Goal: Information Seeking & Learning: Compare options

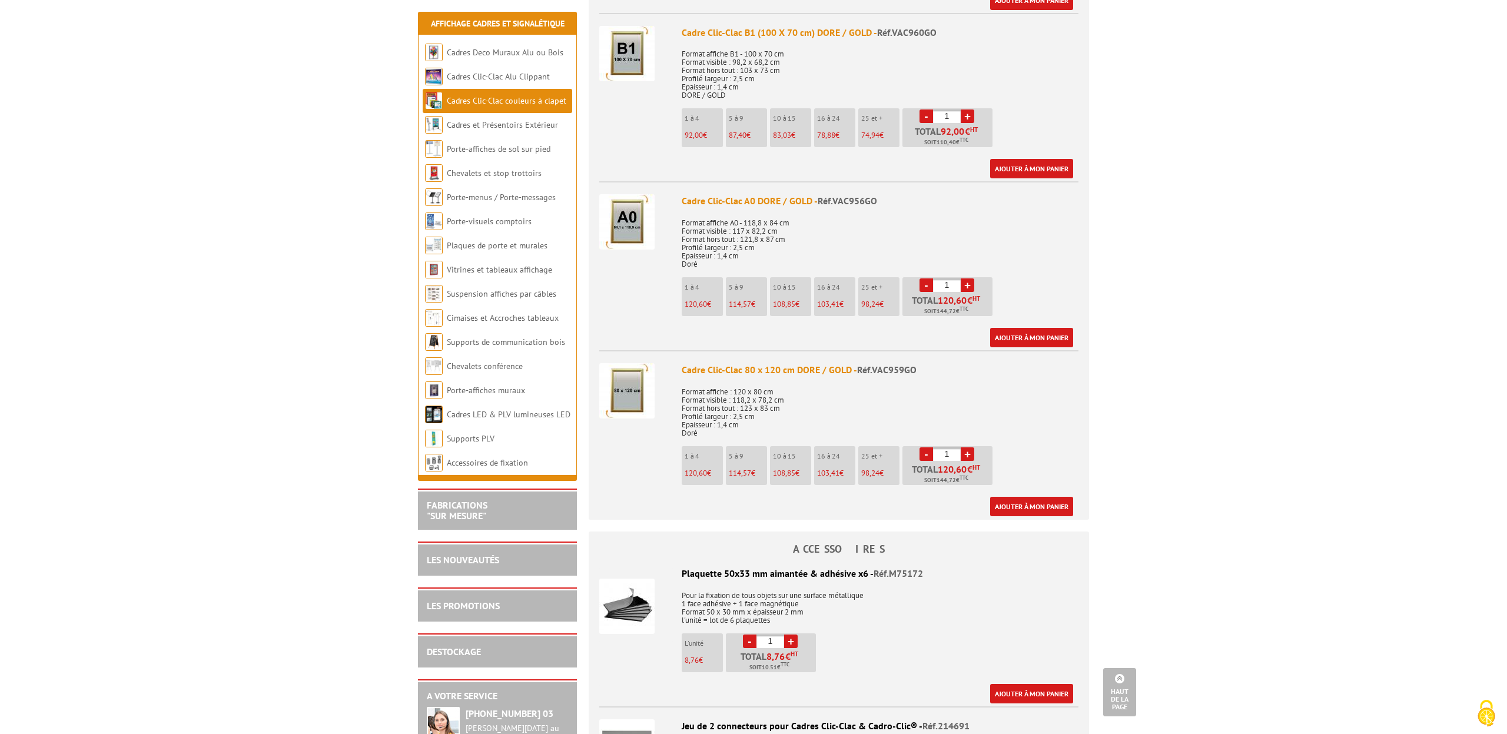
scroll to position [1764, 0]
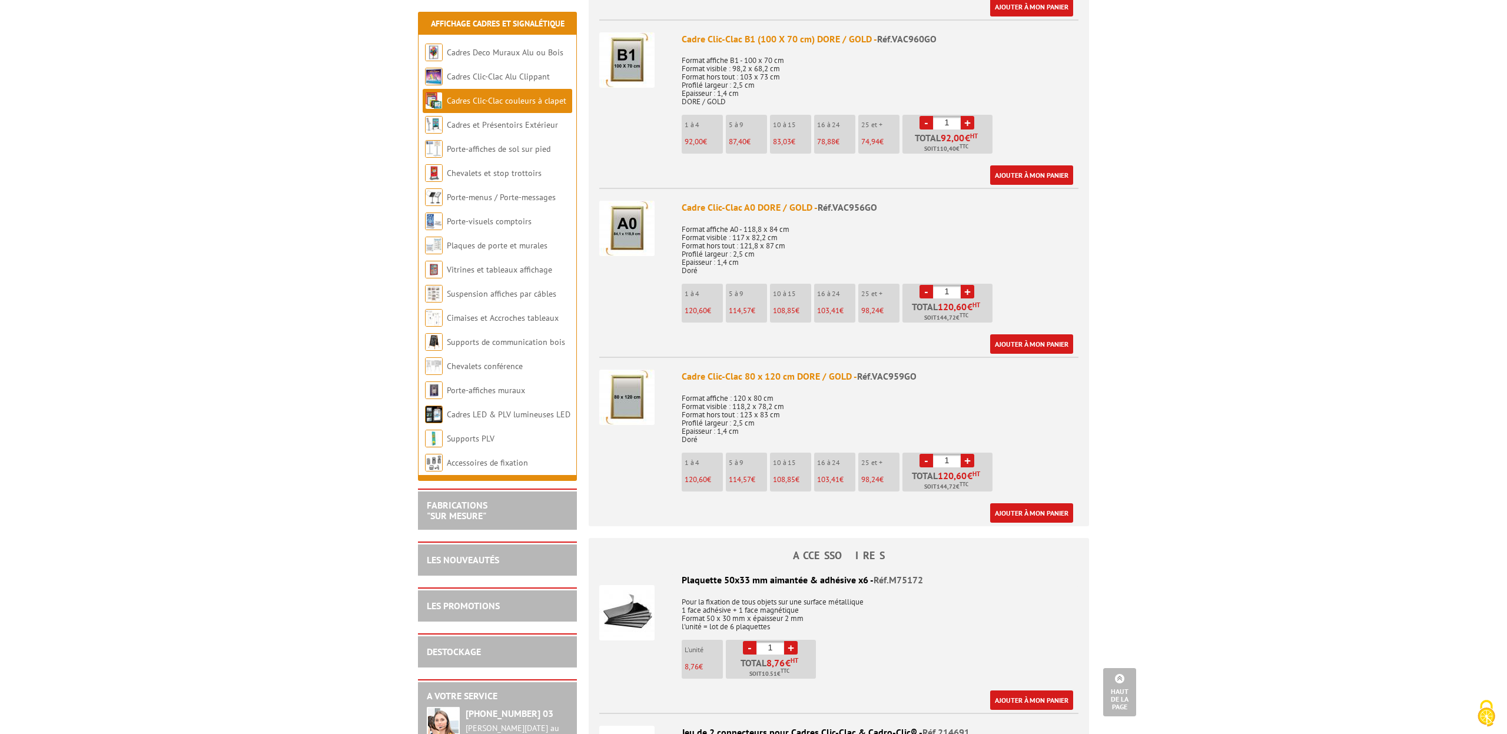
click at [969, 288] on link "+" at bounding box center [967, 292] width 14 height 14
type input "2"
click at [618, 227] on img at bounding box center [626, 228] width 55 height 55
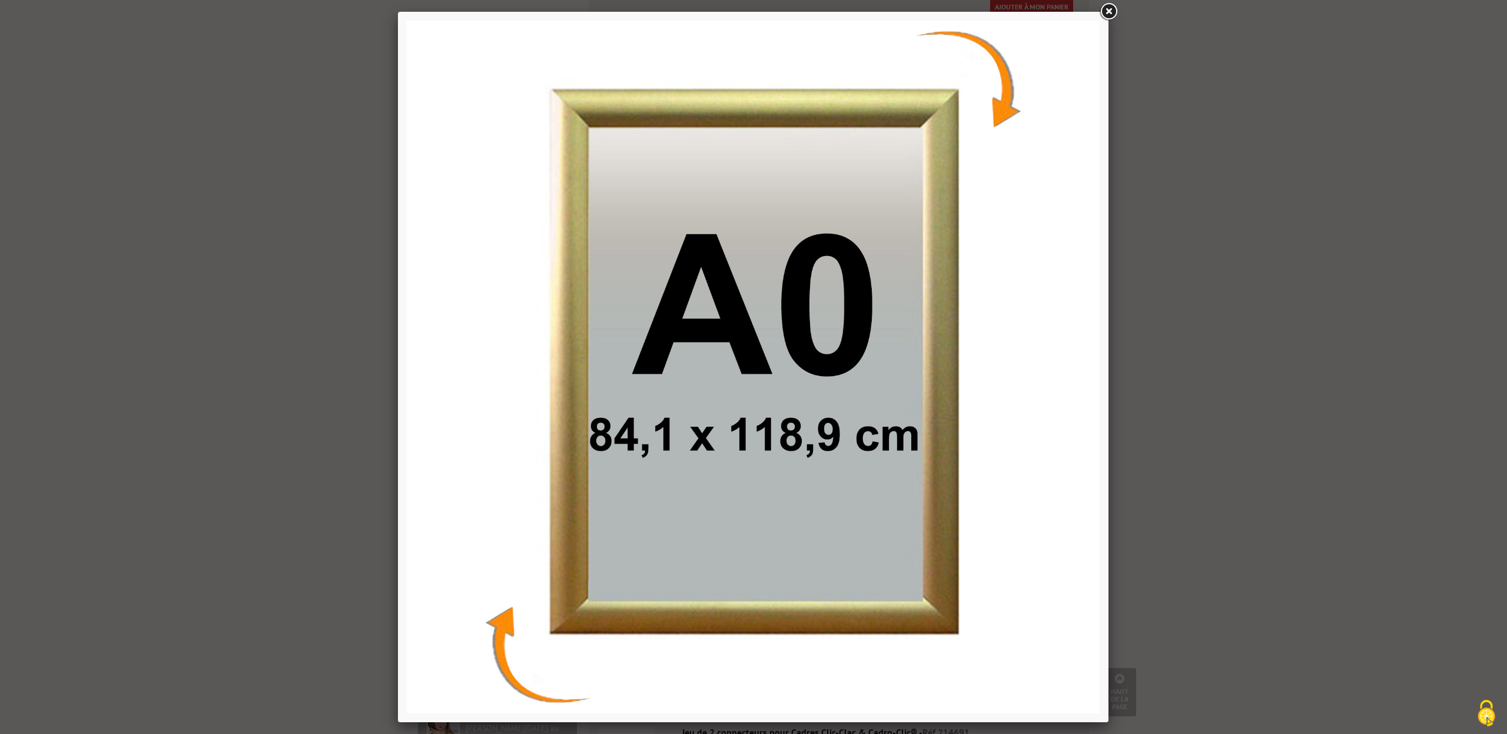
click at [1205, 337] on div at bounding box center [753, 367] width 1507 height 734
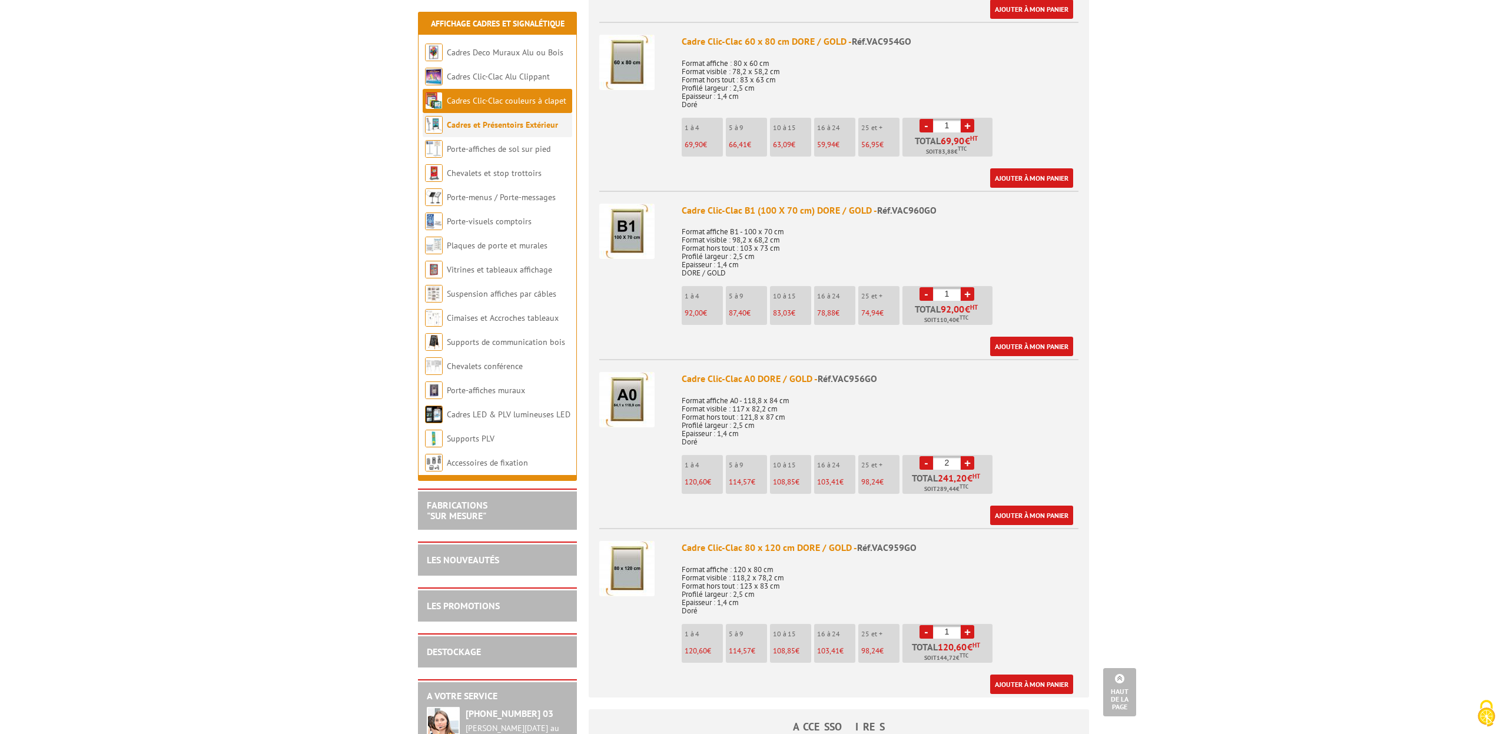
scroll to position [1594, 0]
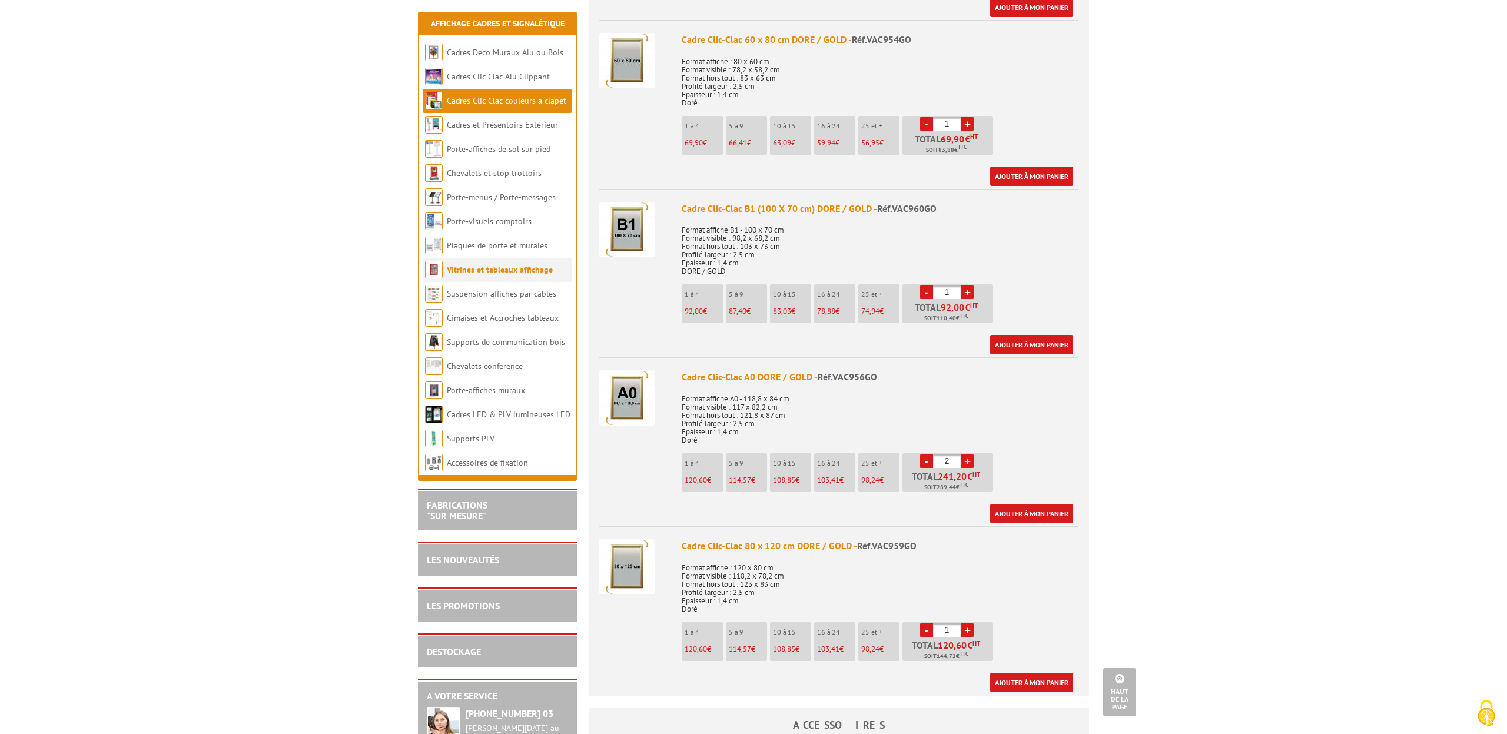
click at [473, 272] on link "Vitrines et tableaux affichage" at bounding box center [500, 269] width 106 height 11
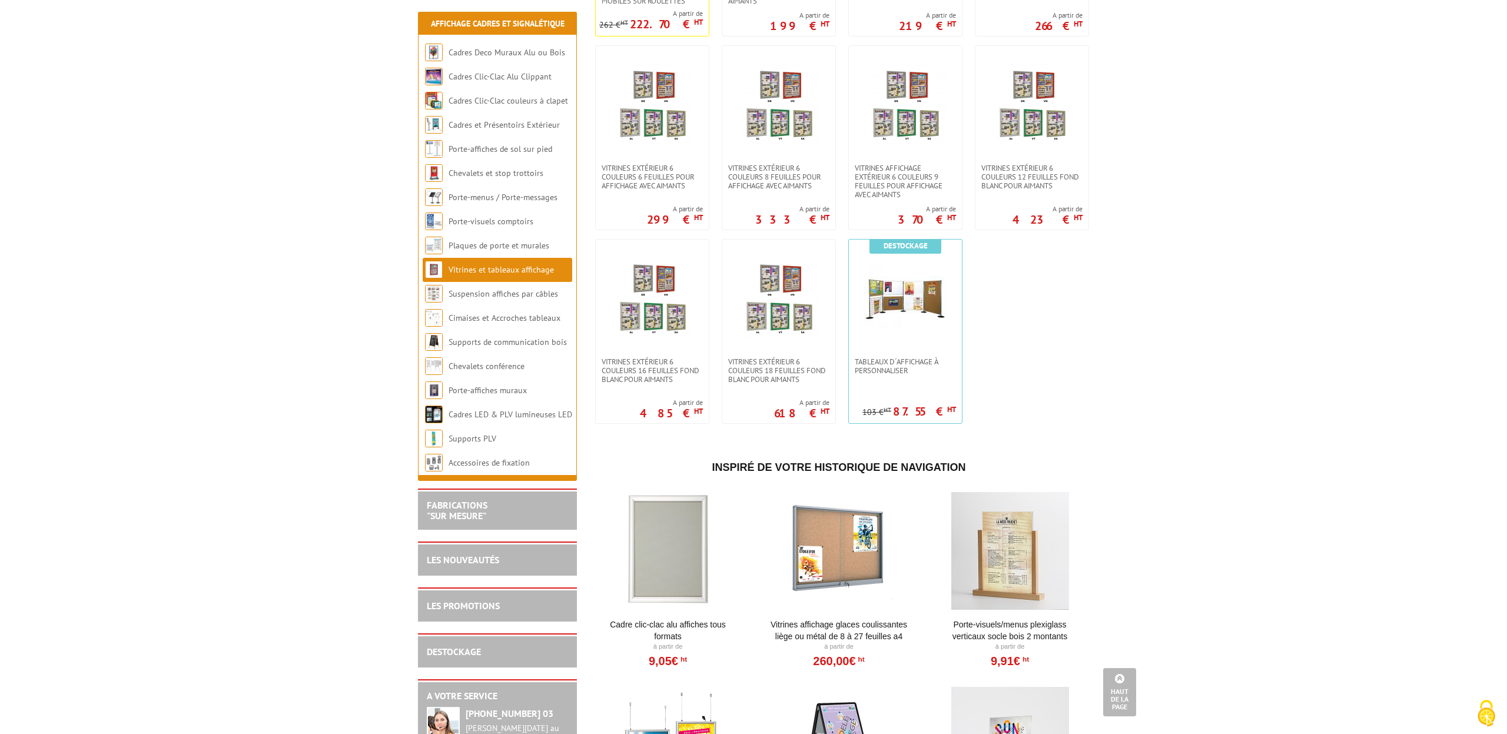
scroll to position [980, 0]
click at [485, 394] on link "Porte-affiches muraux" at bounding box center [487, 390] width 79 height 11
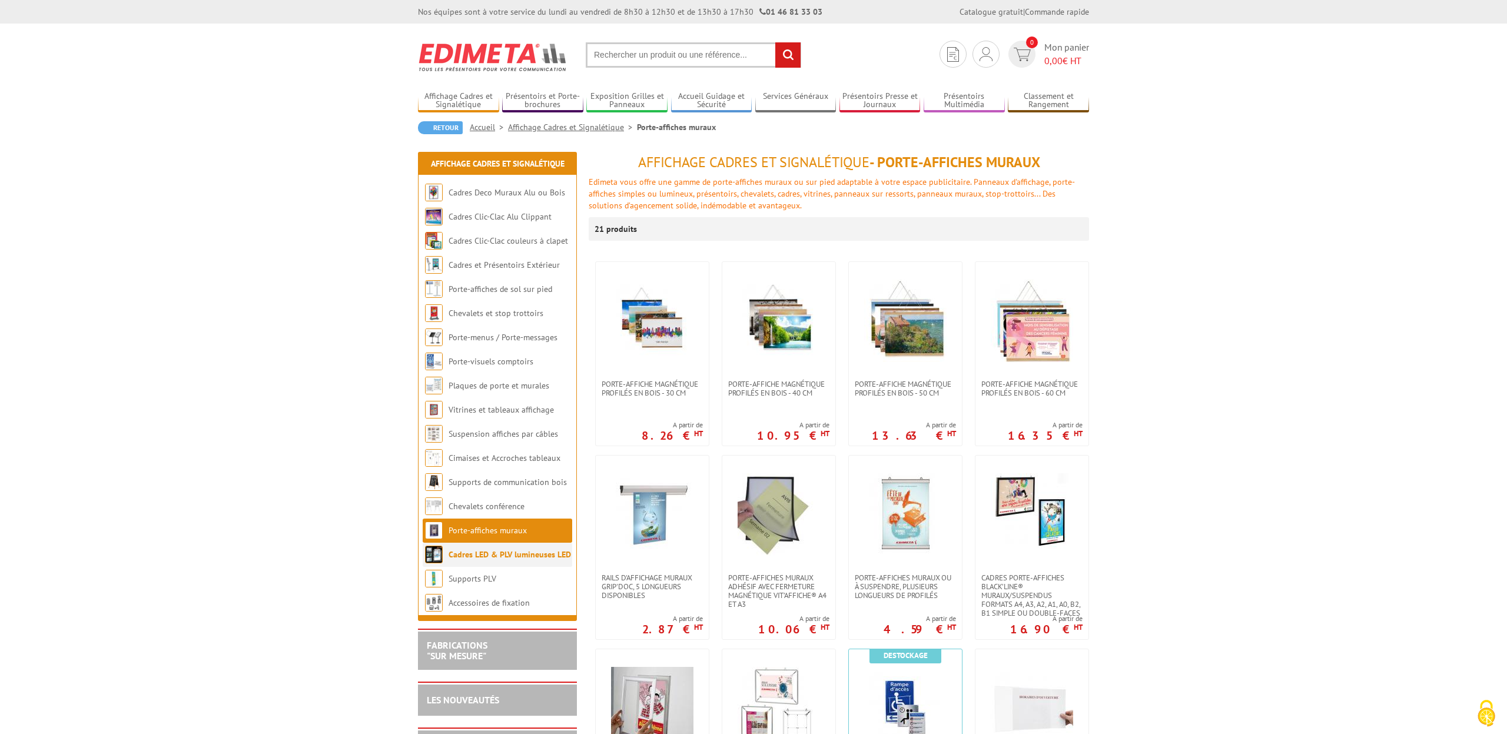
click at [517, 556] on link "Cadres LED & PLV lumineuses LED" at bounding box center [509, 554] width 122 height 11
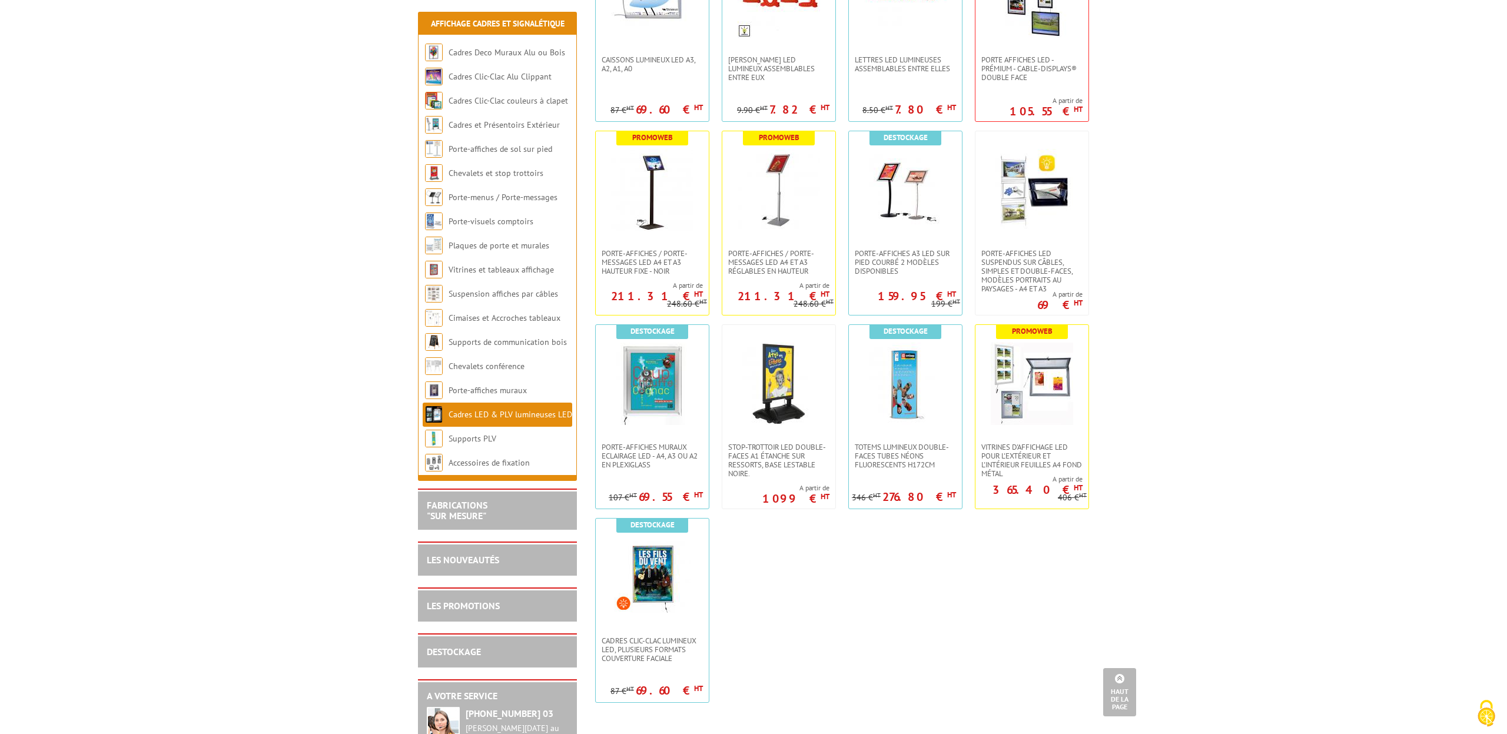
scroll to position [577, 0]
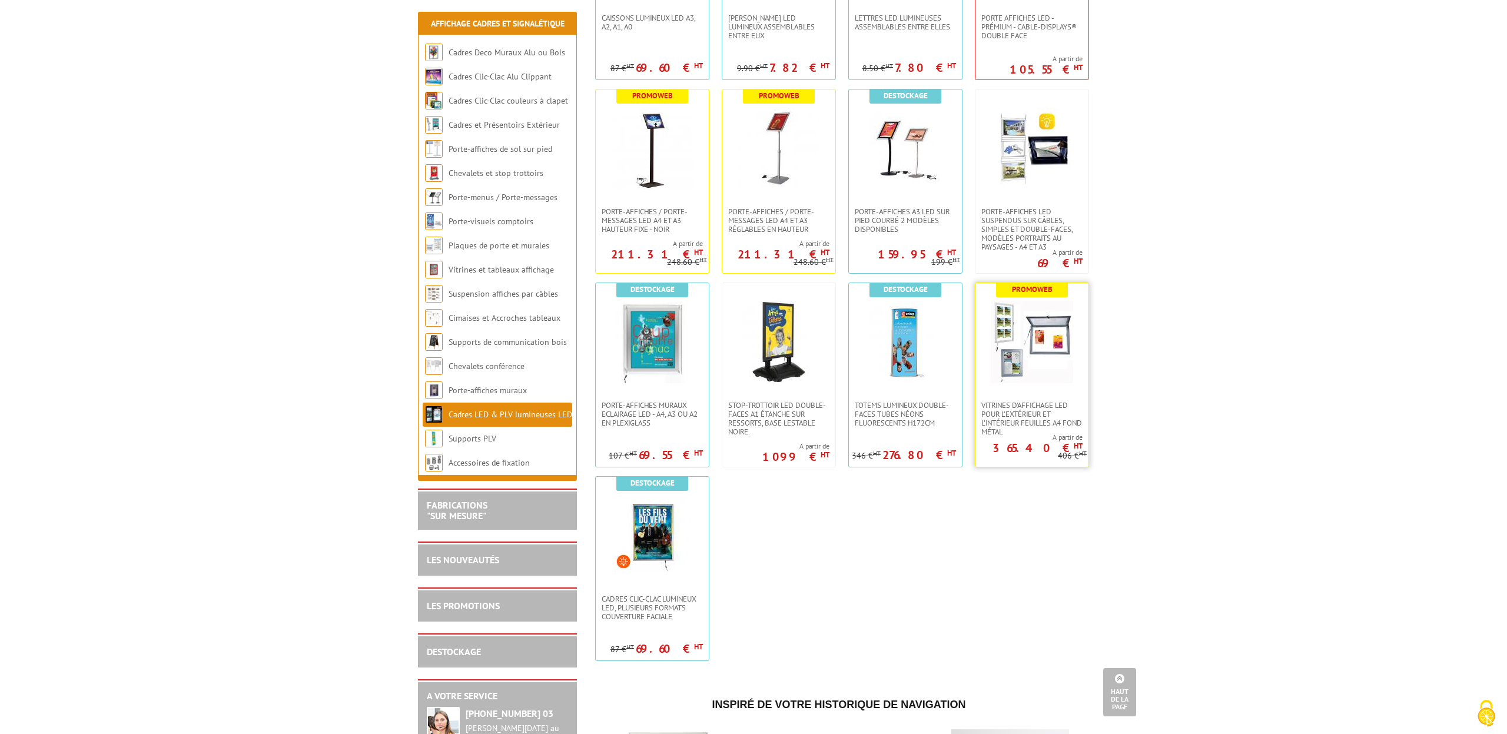
click at [1041, 384] on link at bounding box center [1031, 342] width 113 height 118
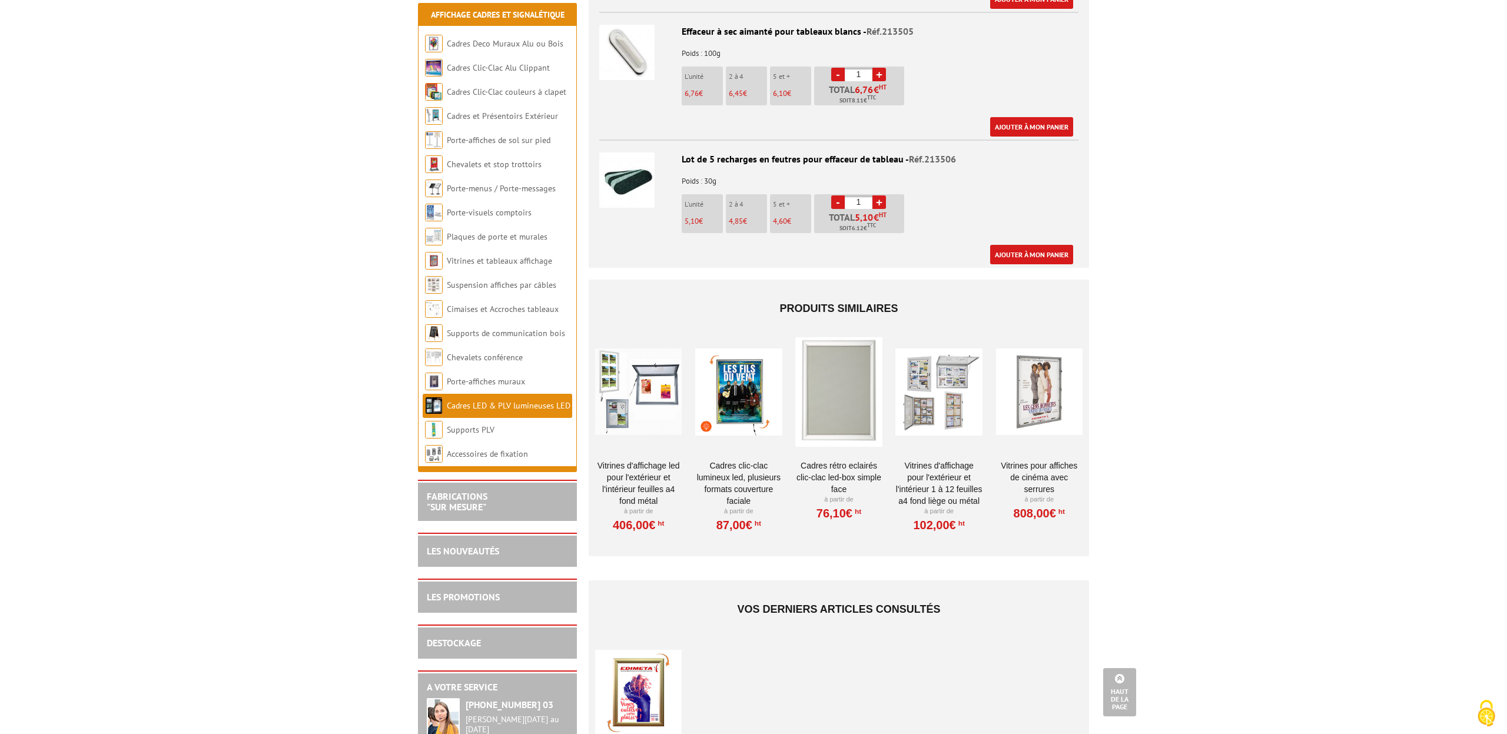
scroll to position [1341, 0]
click at [826, 384] on div at bounding box center [838, 392] width 87 height 118
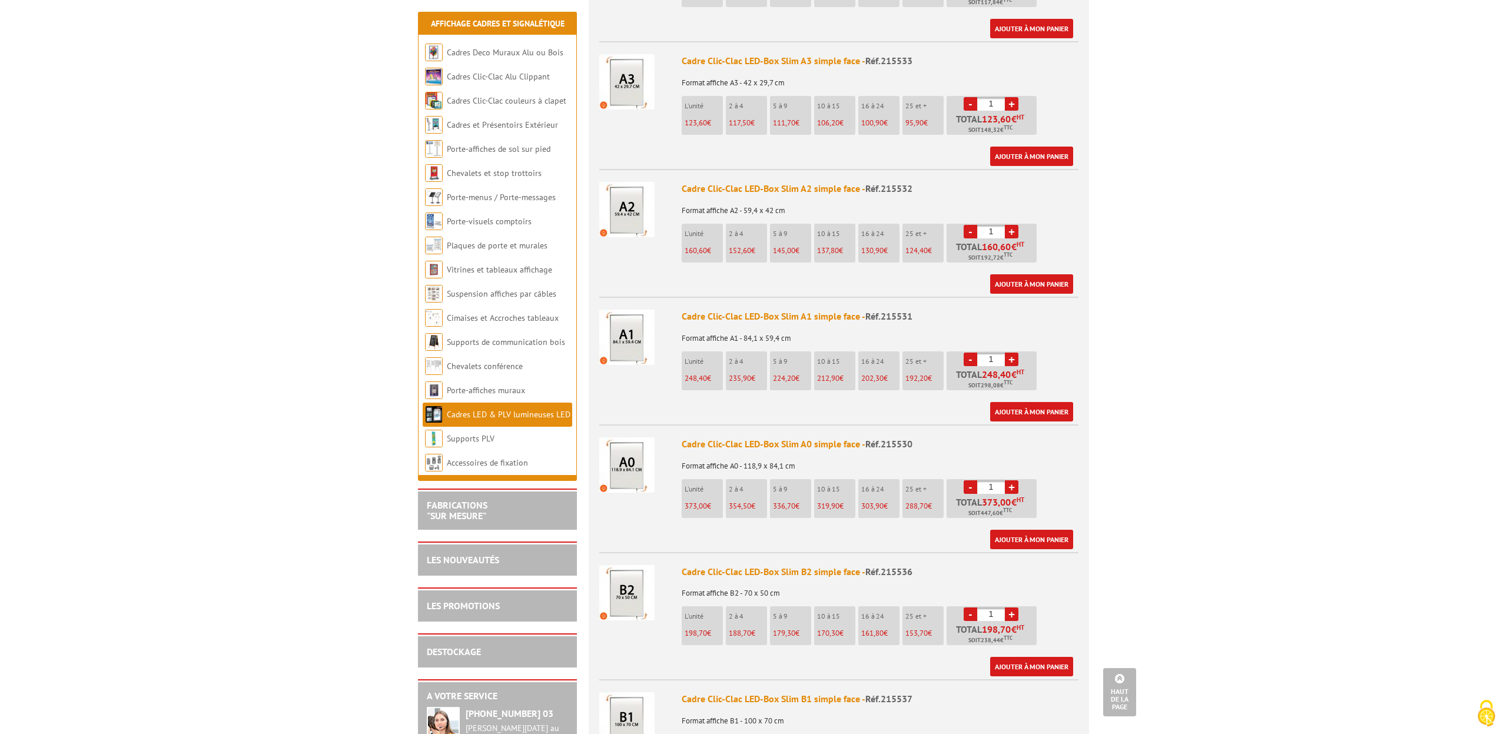
scroll to position [603, 0]
click at [630, 447] on img at bounding box center [626, 463] width 55 height 55
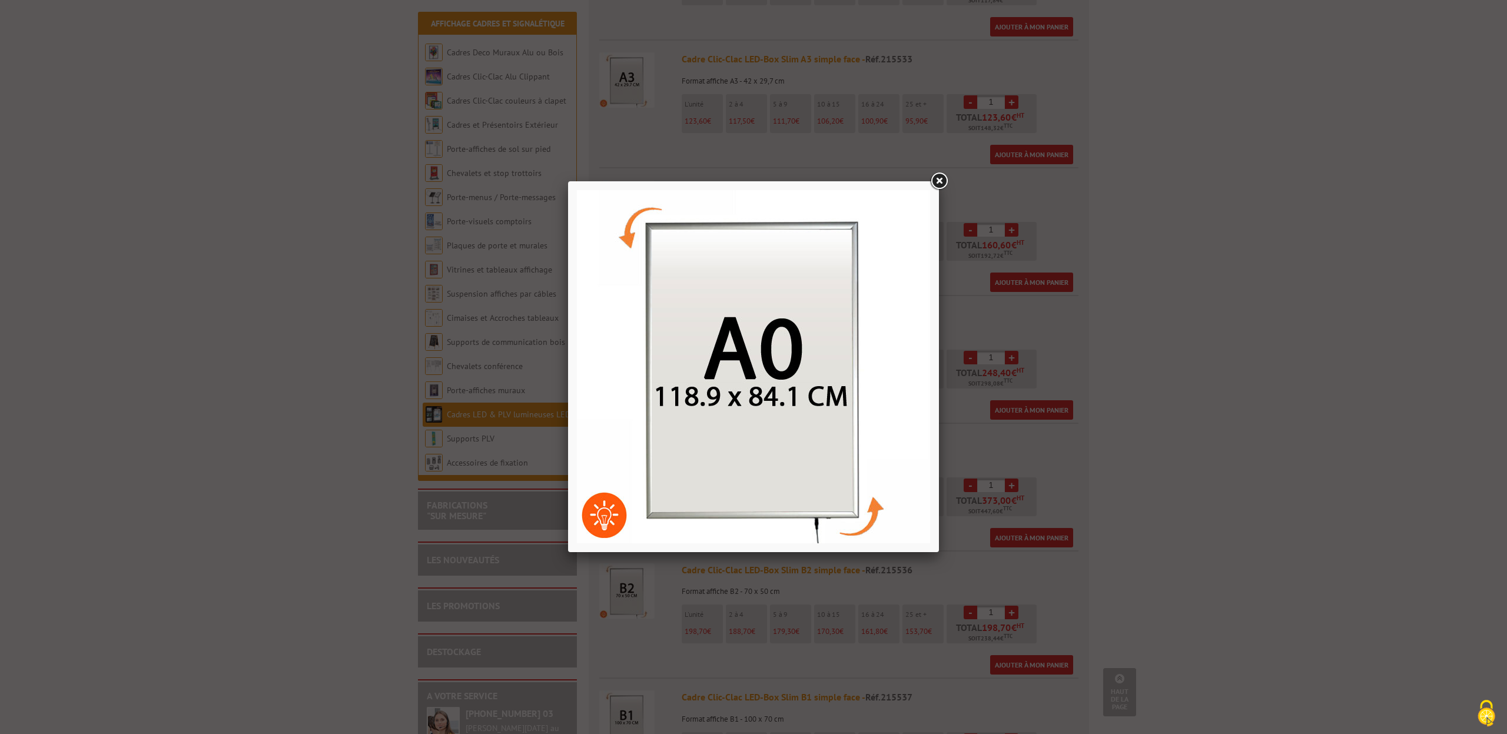
click at [939, 180] on link at bounding box center [938, 181] width 21 height 21
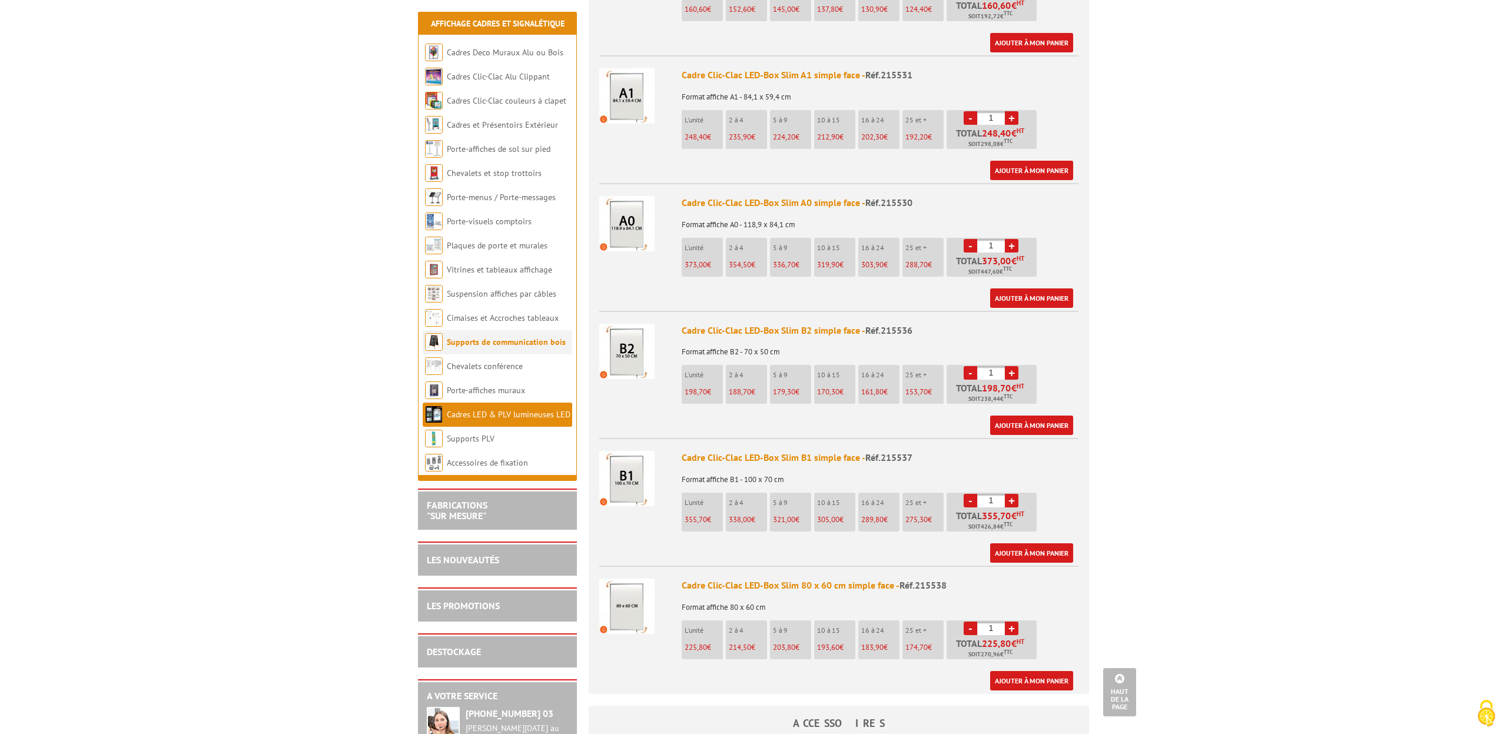
scroll to position [842, 0]
click at [485, 271] on link "Vitrines et tableaux affichage" at bounding box center [500, 269] width 106 height 11
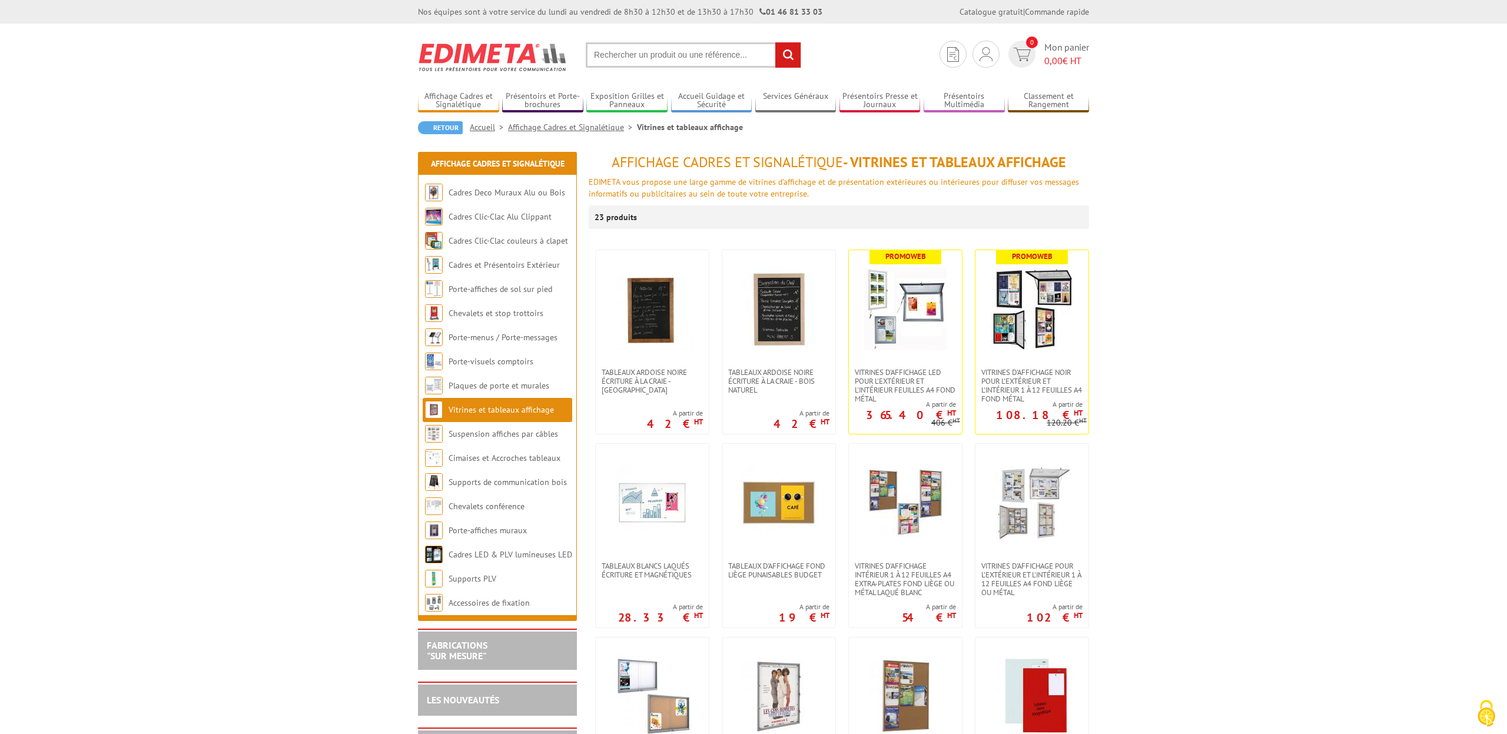
scroll to position [4, 0]
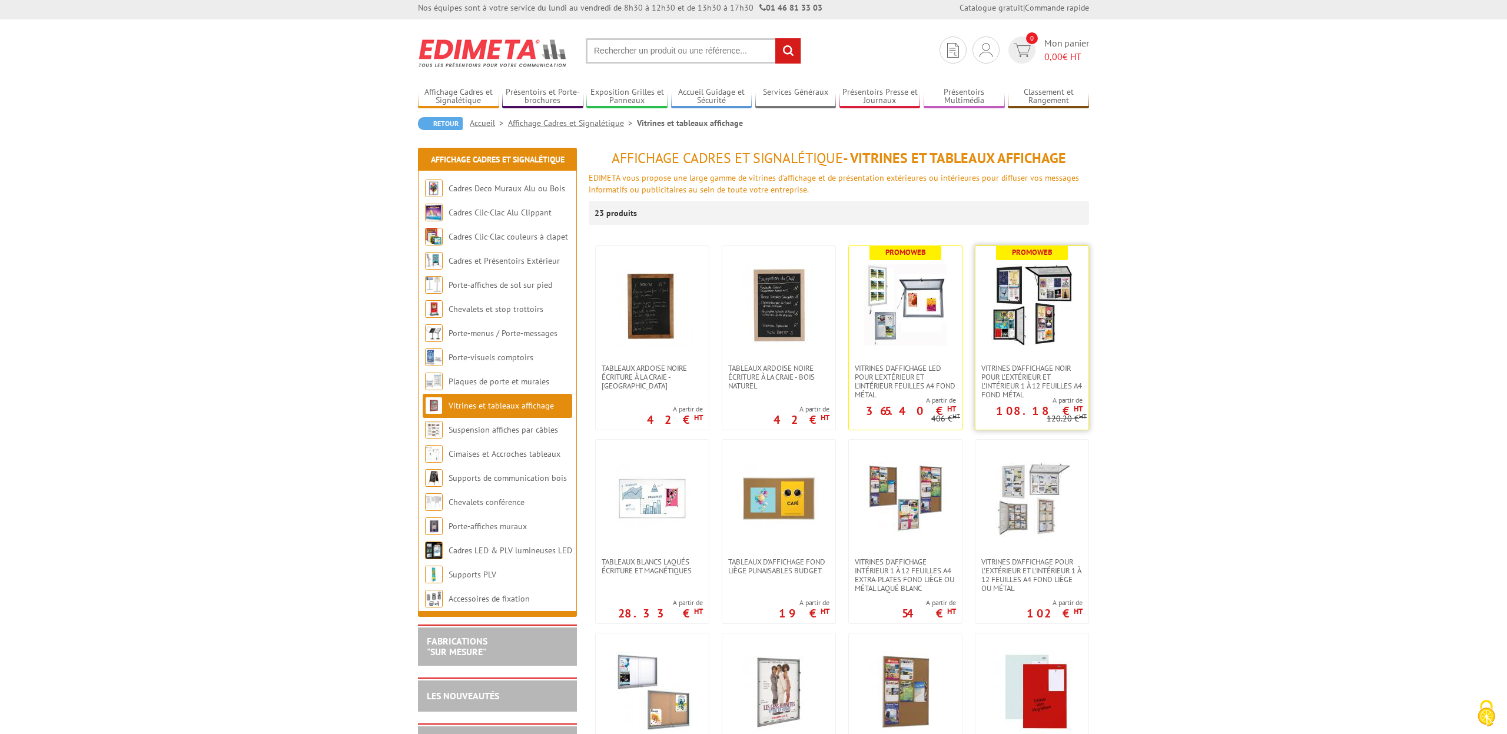
click at [1036, 333] on img at bounding box center [1031, 305] width 82 height 82
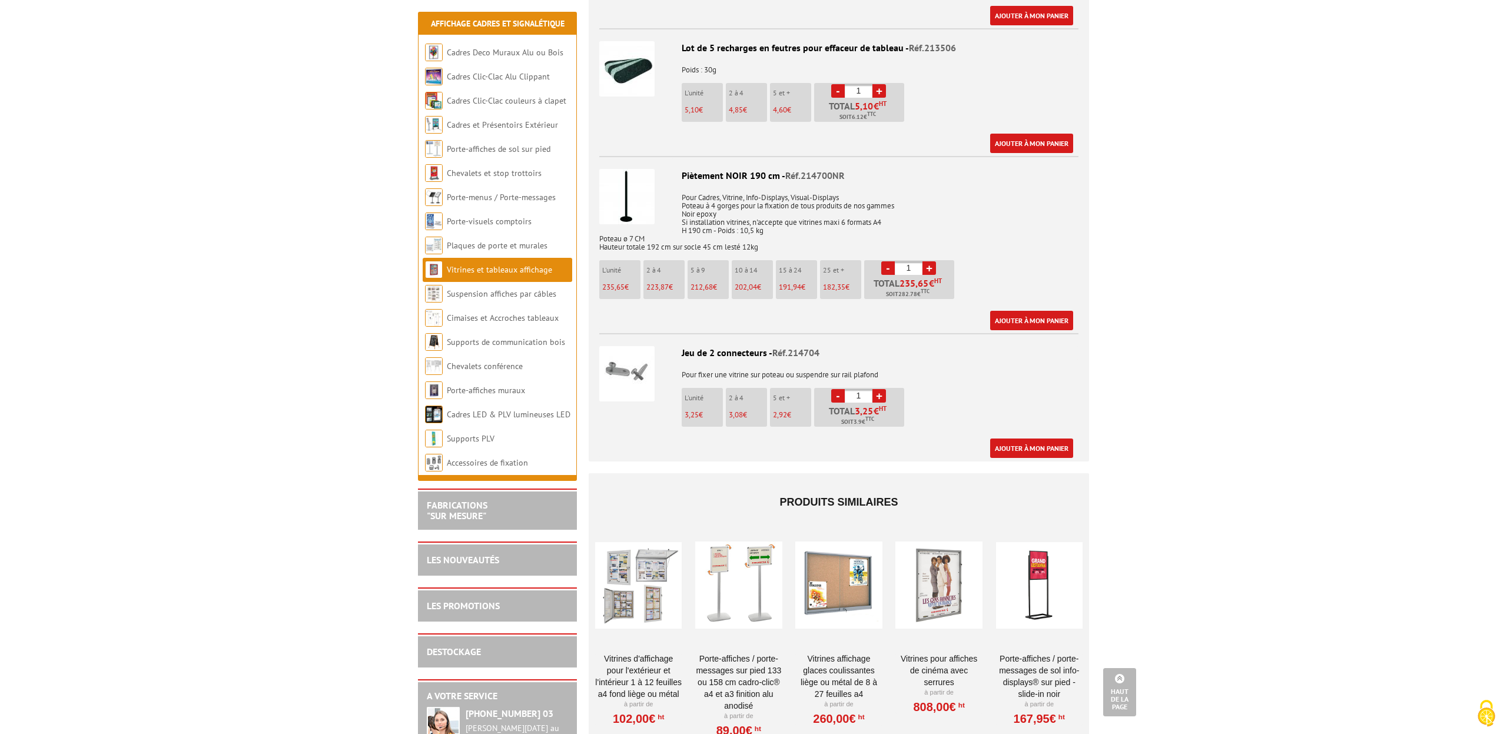
scroll to position [2077, 0]
click at [487, 125] on link "Cadres et Présentoirs Extérieur" at bounding box center [502, 124] width 111 height 11
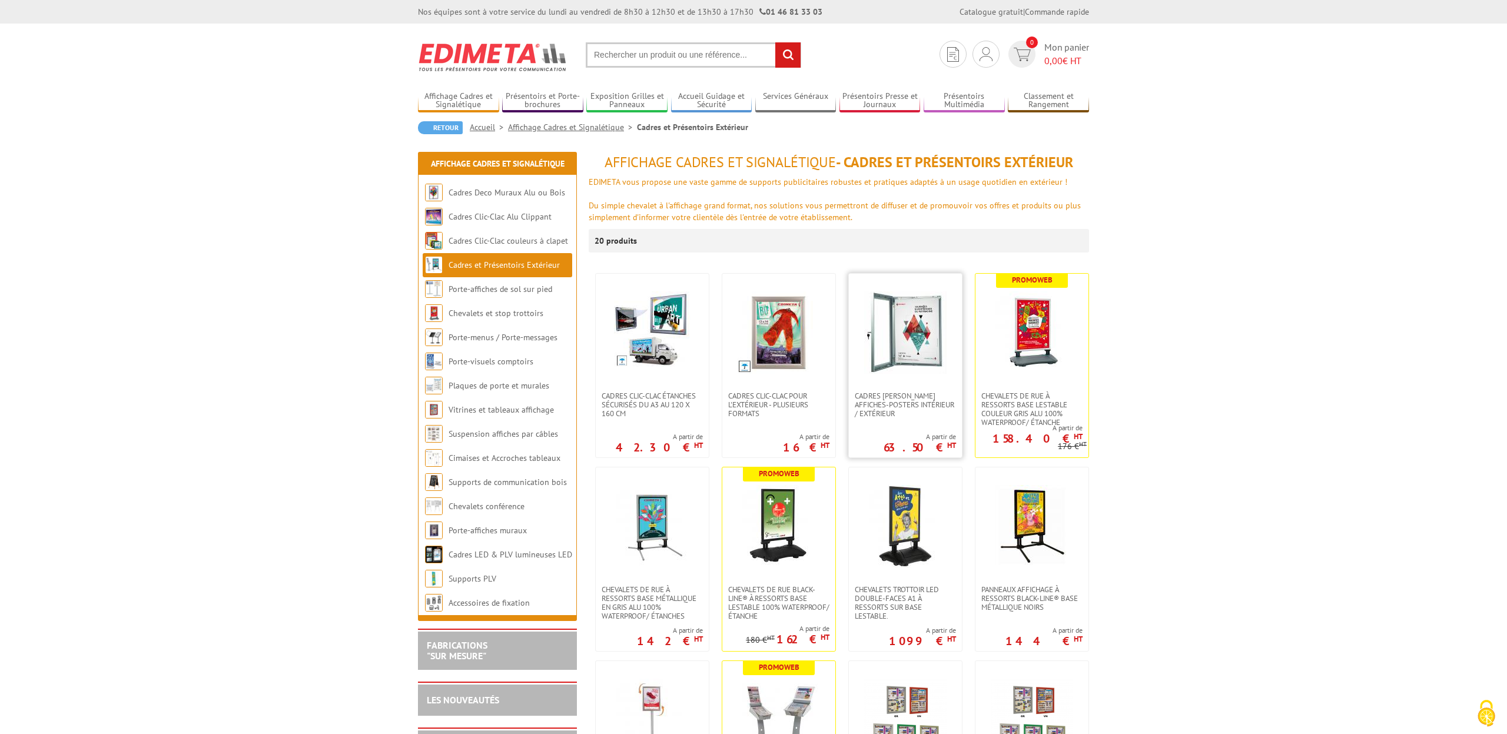
click at [897, 354] on img at bounding box center [905, 332] width 82 height 82
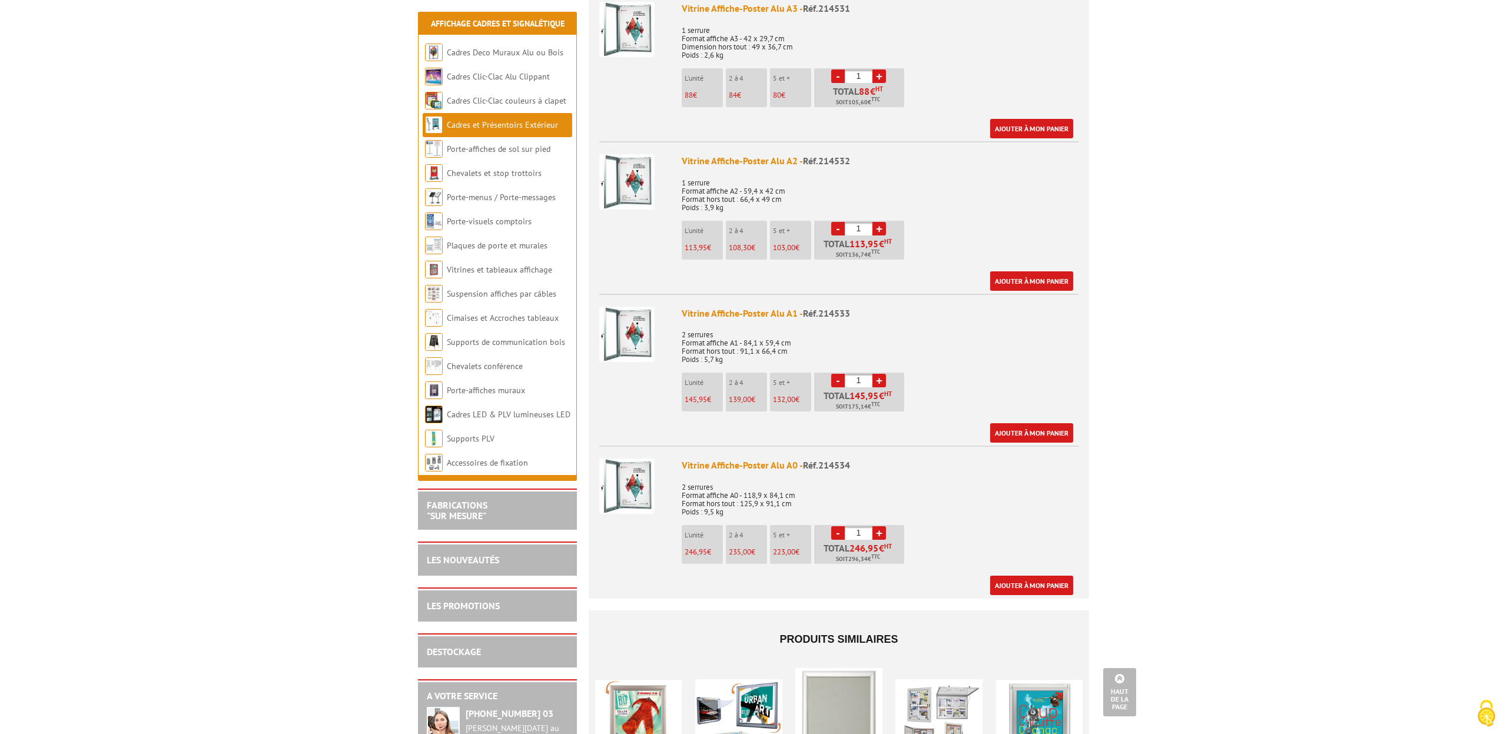
scroll to position [741, 0]
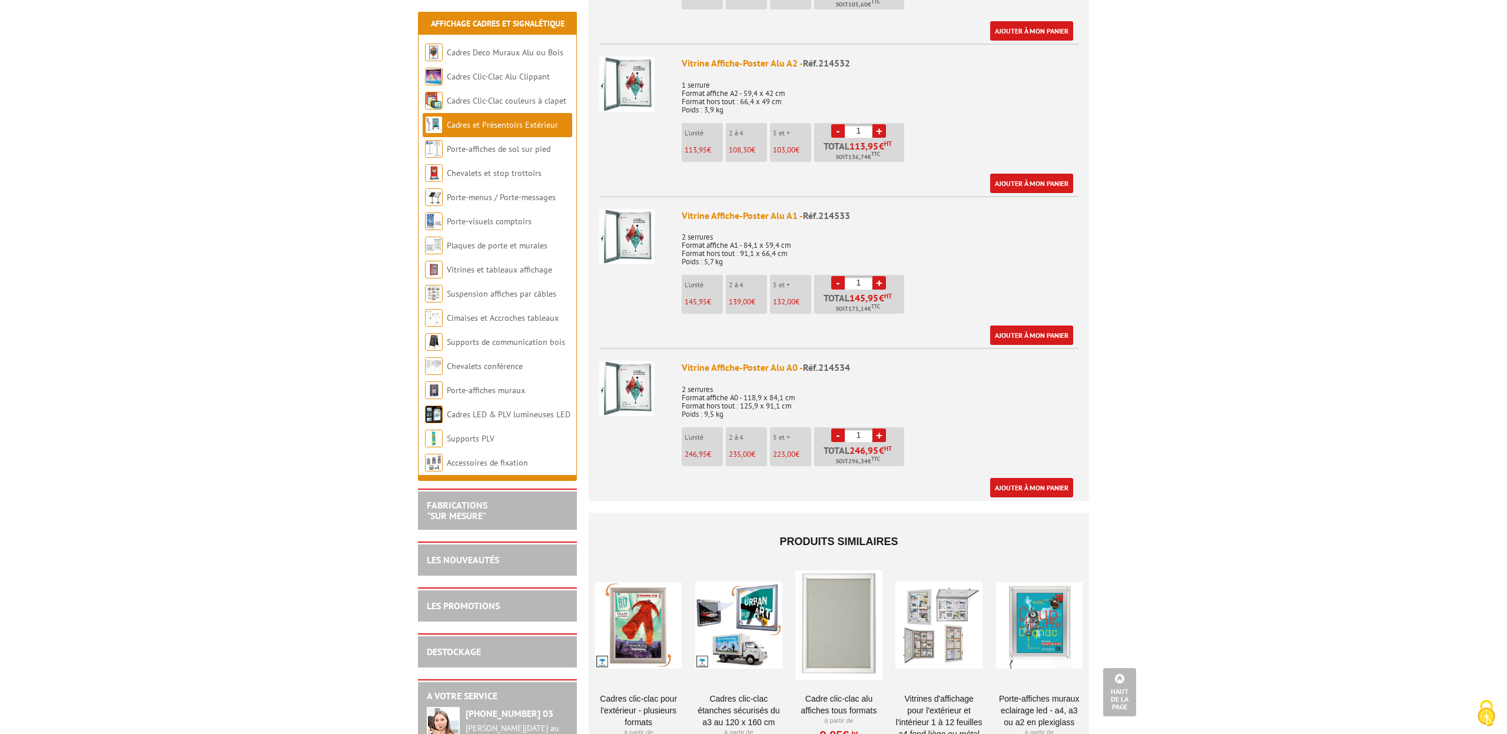
click at [636, 374] on img at bounding box center [626, 388] width 55 height 55
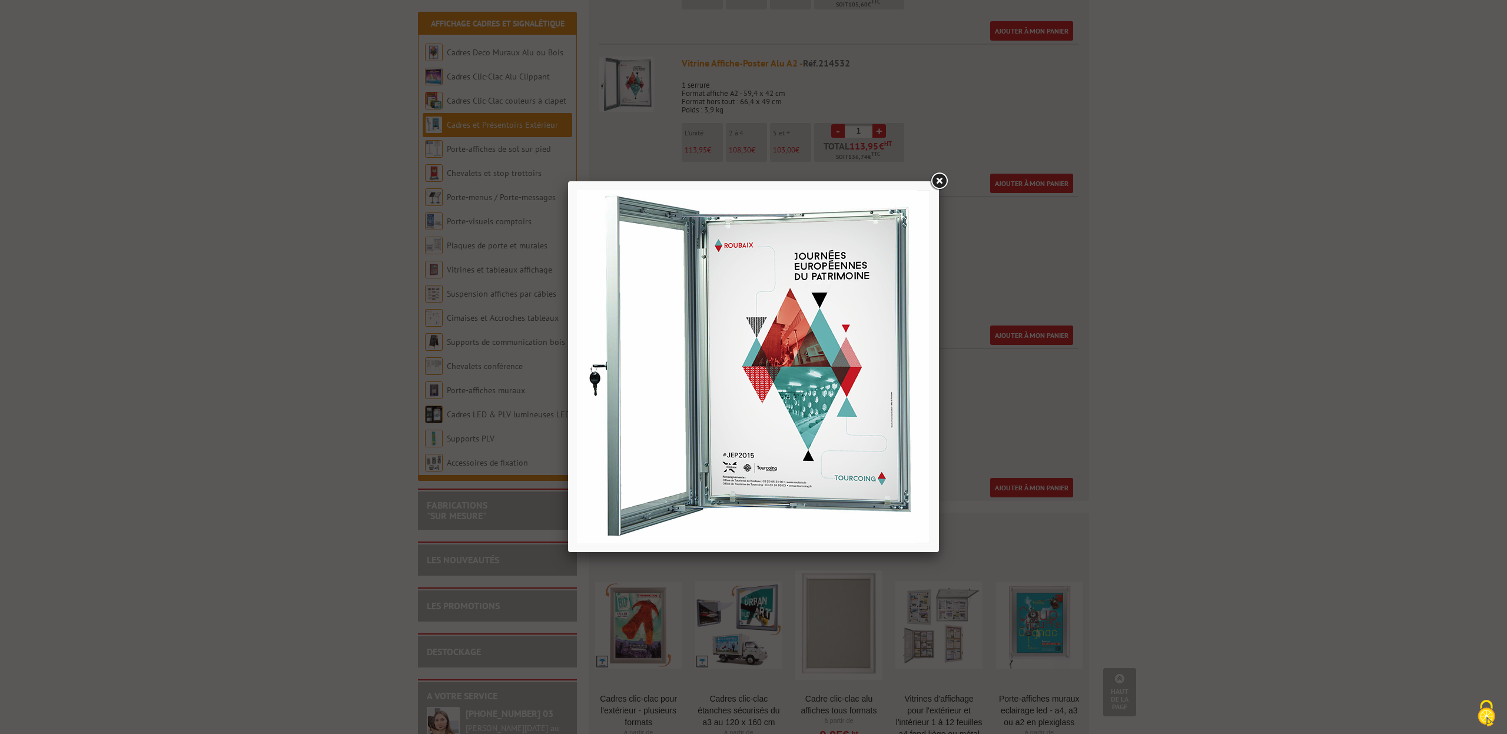
click at [939, 179] on link at bounding box center [938, 181] width 21 height 21
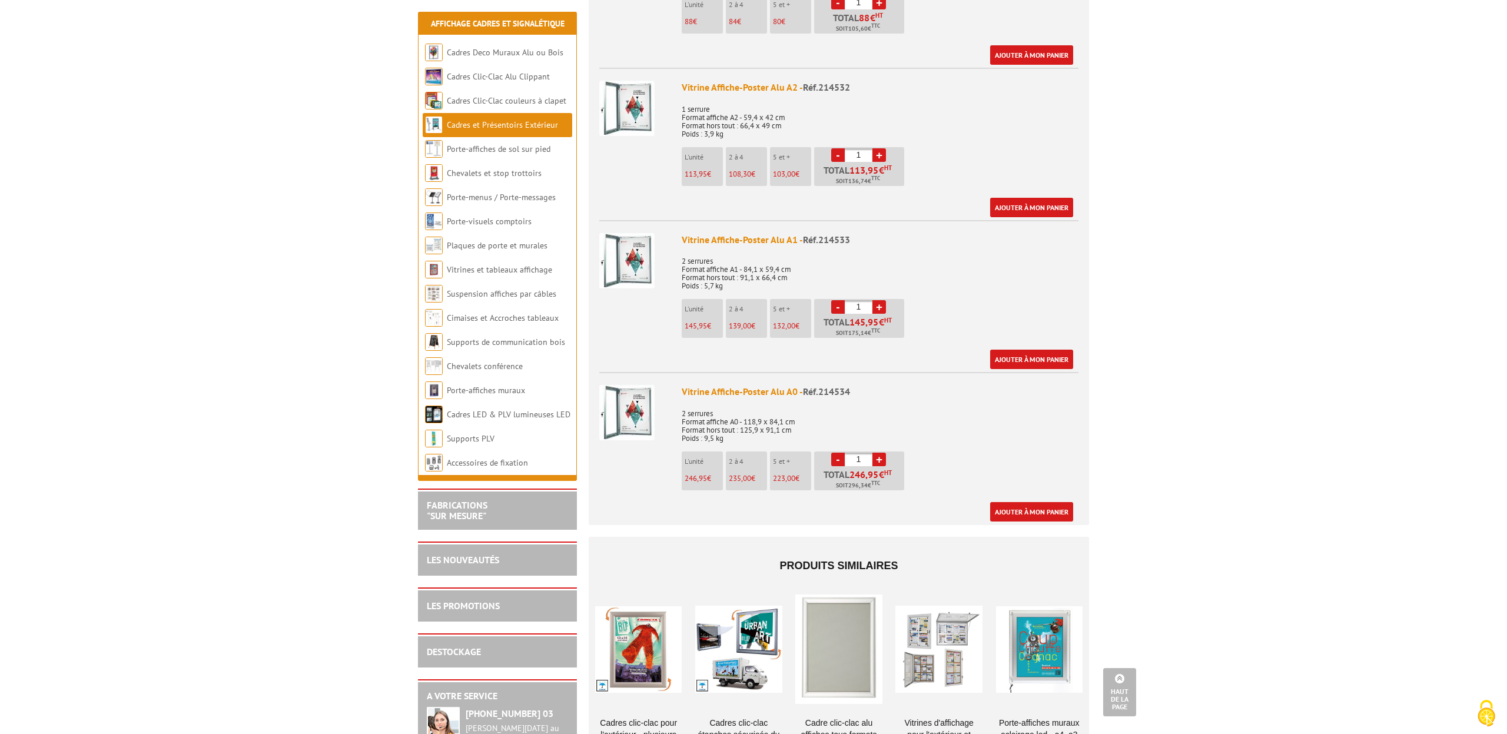
scroll to position [719, 0]
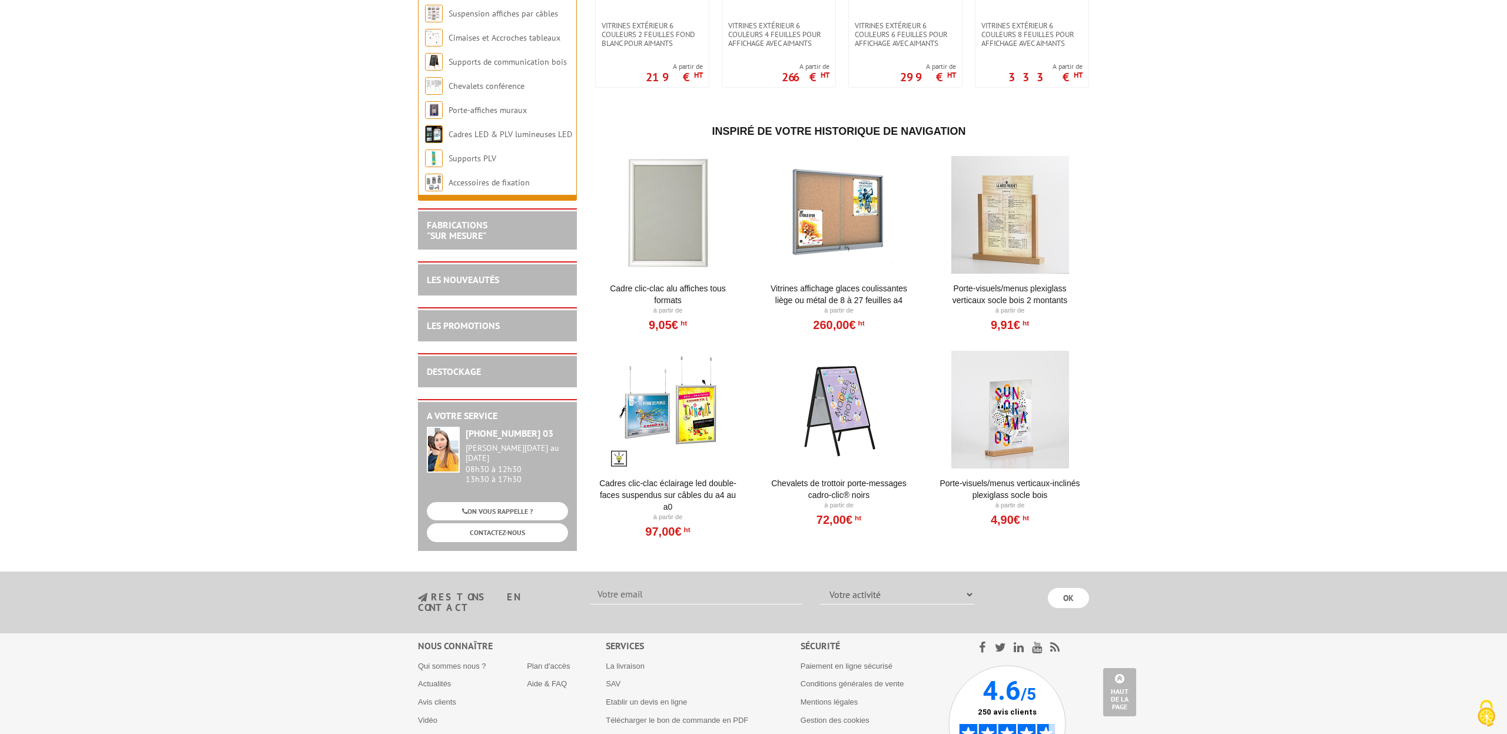
scroll to position [1146, 0]
click at [682, 221] on div at bounding box center [667, 214] width 145 height 118
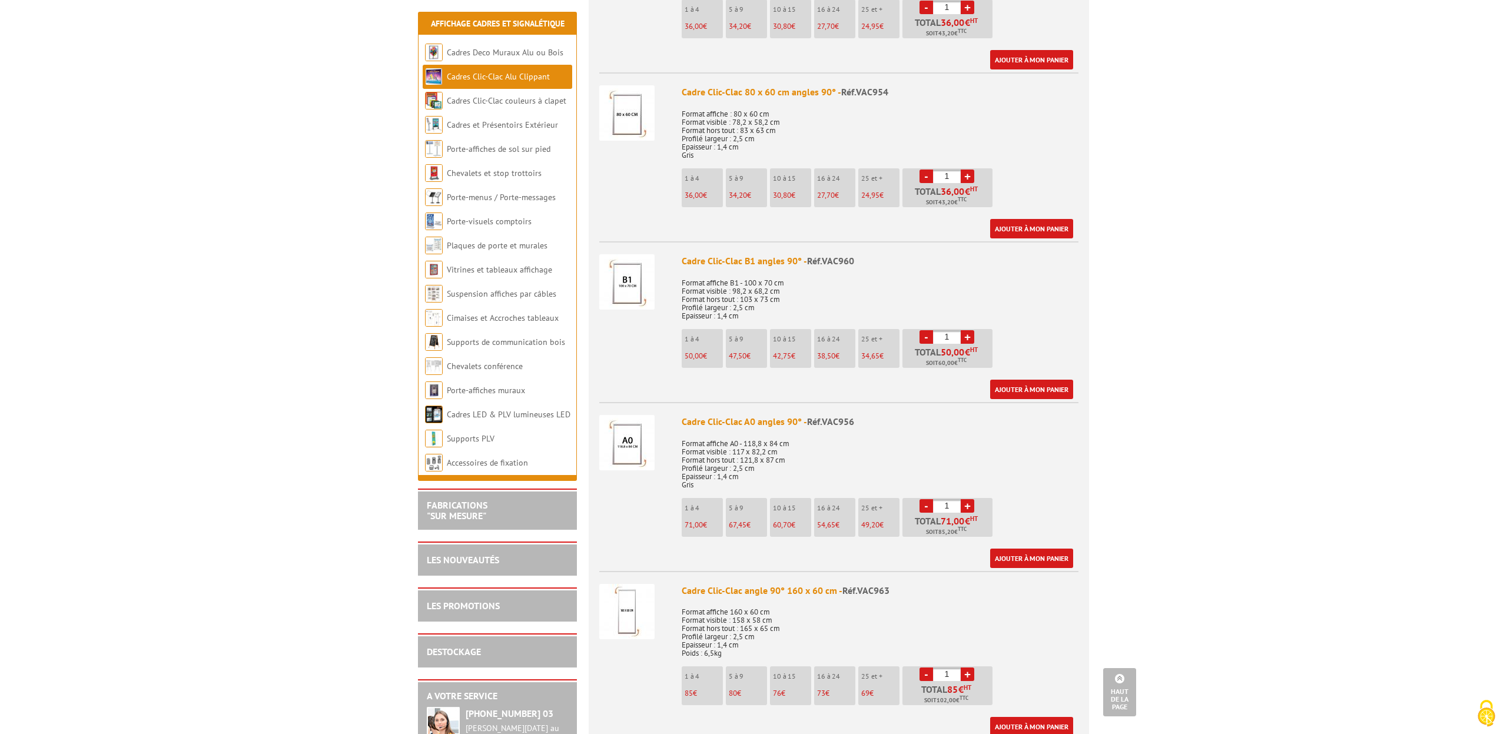
scroll to position [1582, 0]
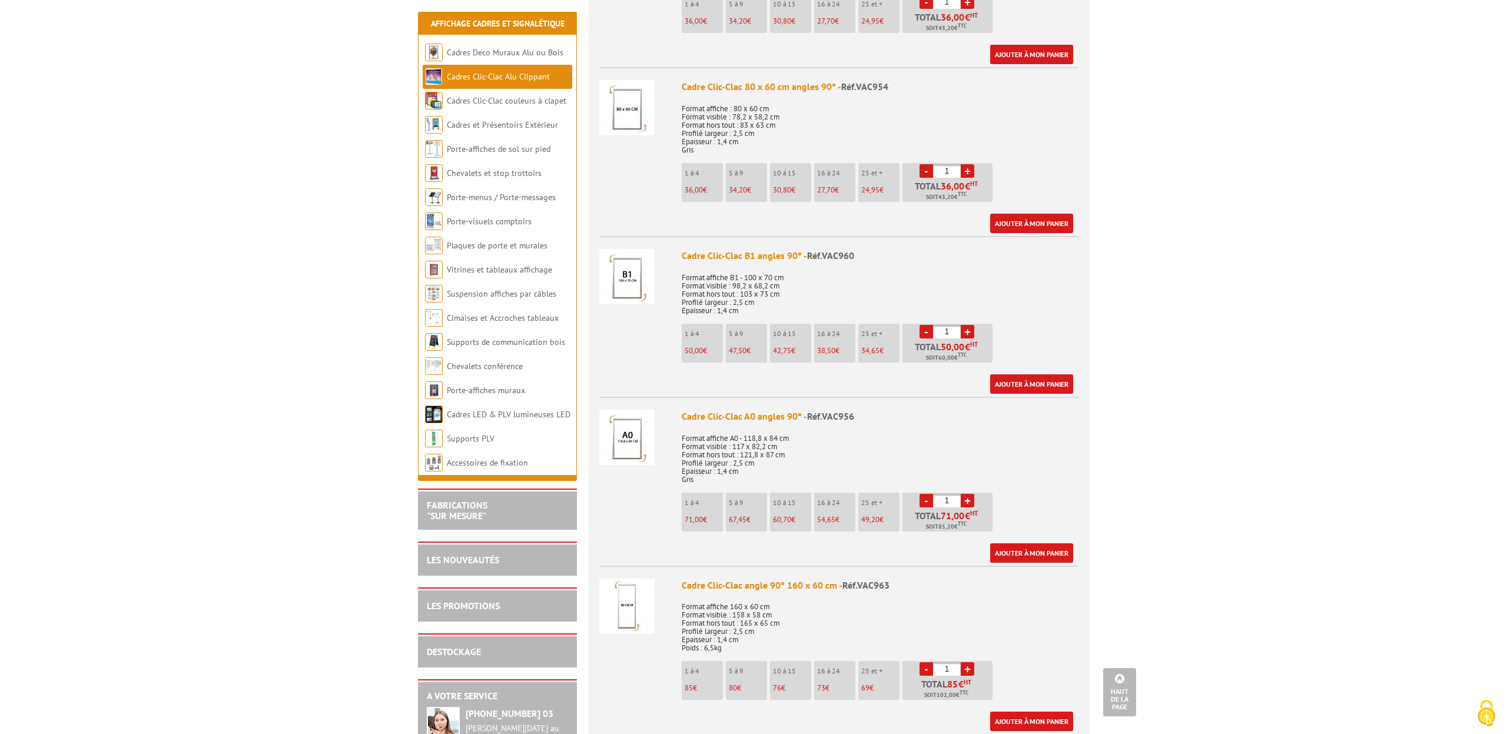
click at [636, 434] on img at bounding box center [626, 437] width 55 height 55
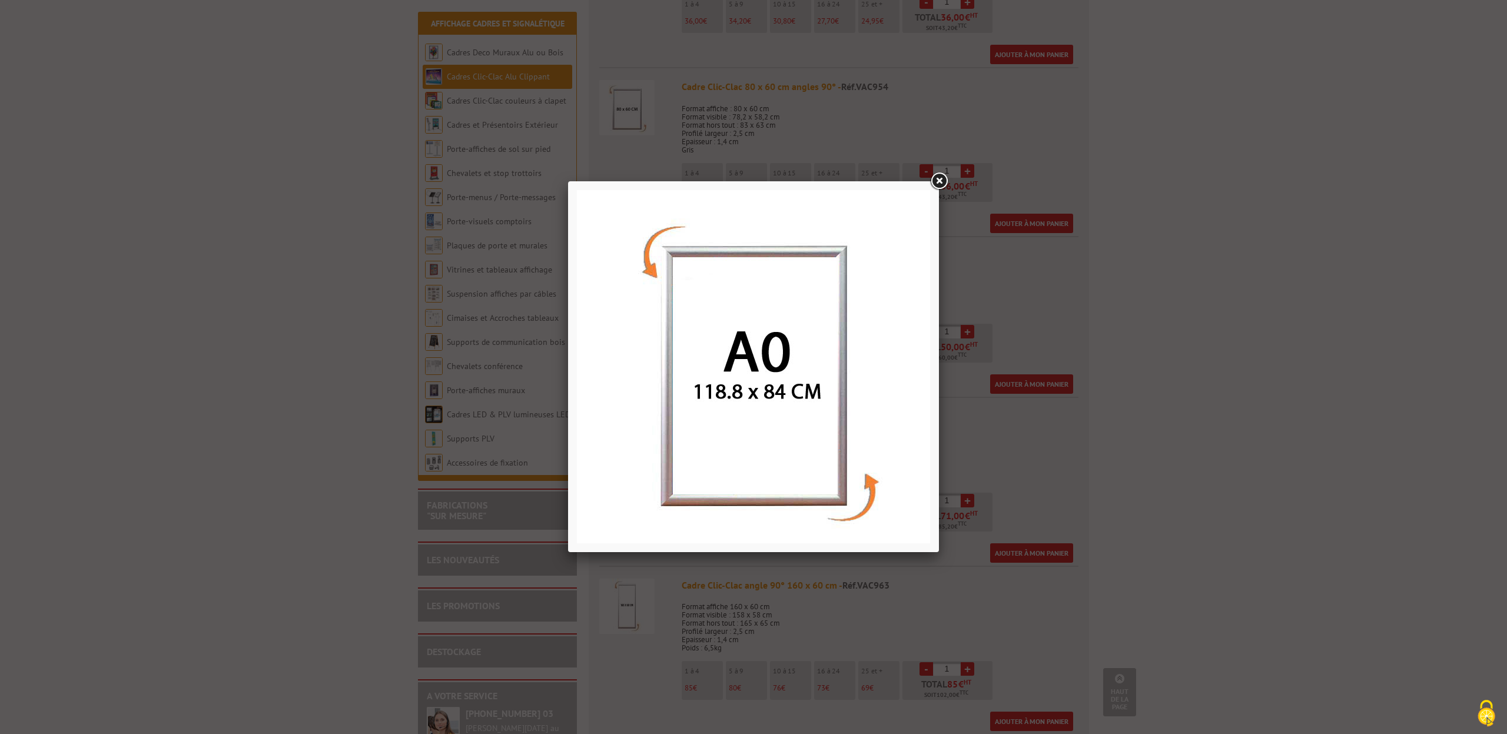
click at [936, 181] on link at bounding box center [938, 181] width 21 height 21
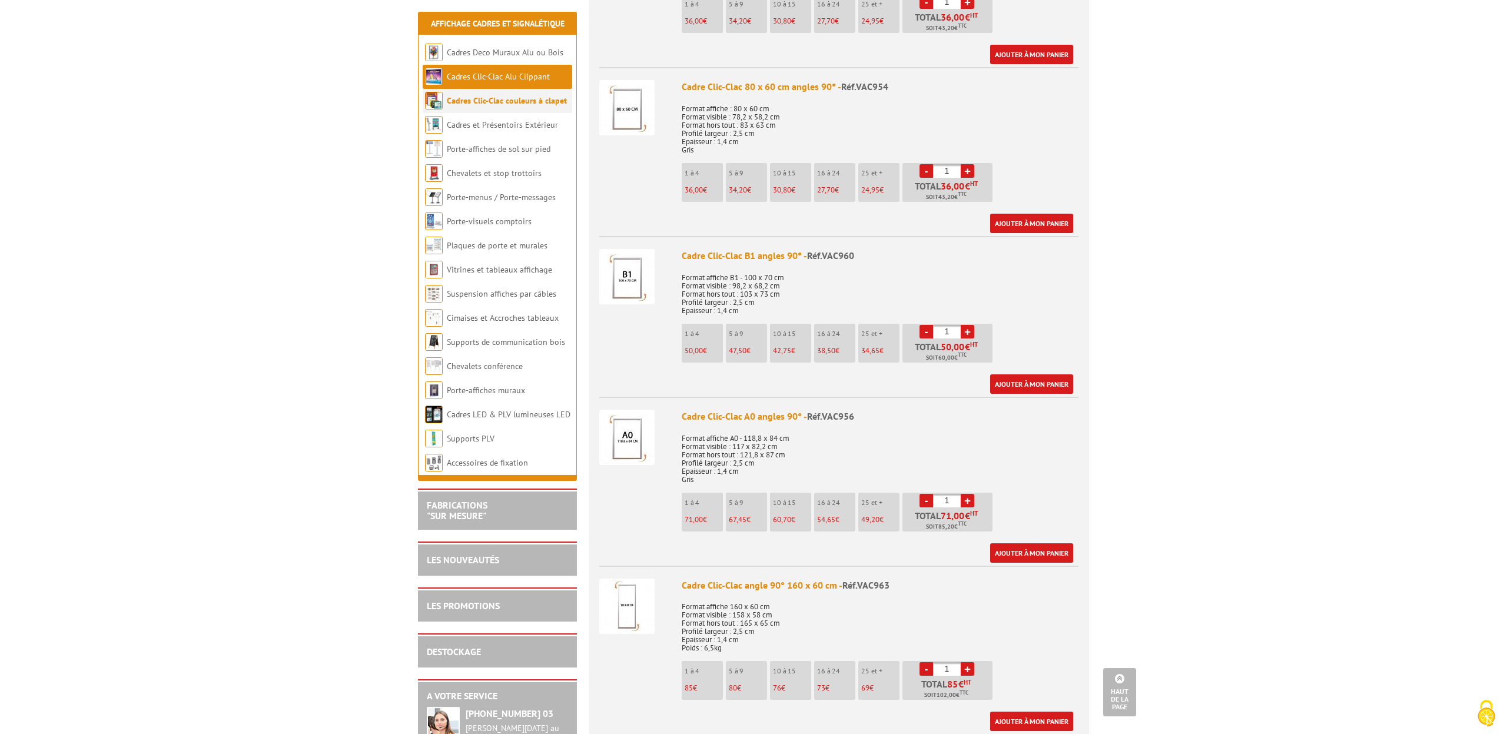
click at [509, 101] on link "Cadres Clic-Clac couleurs à clapet" at bounding box center [507, 100] width 120 height 11
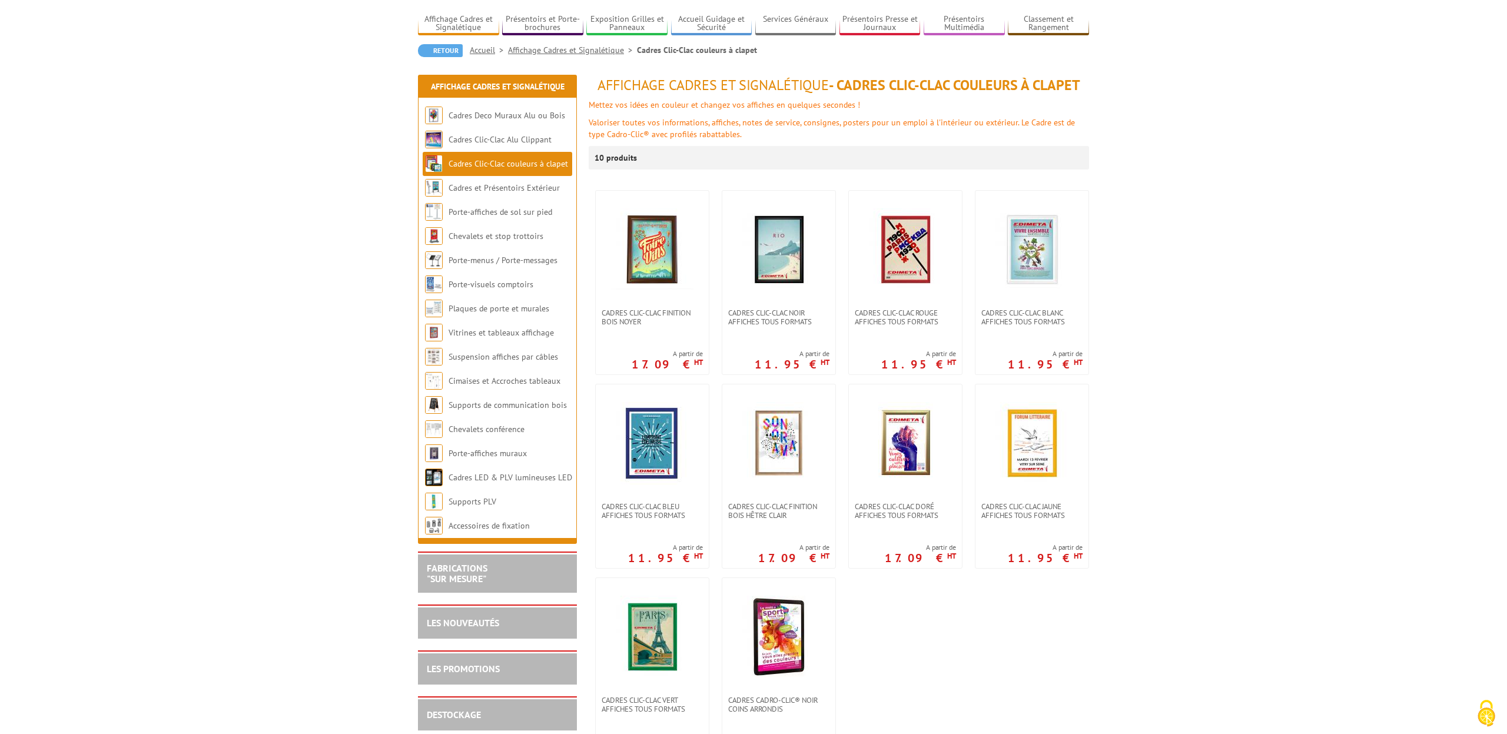
scroll to position [79, 0]
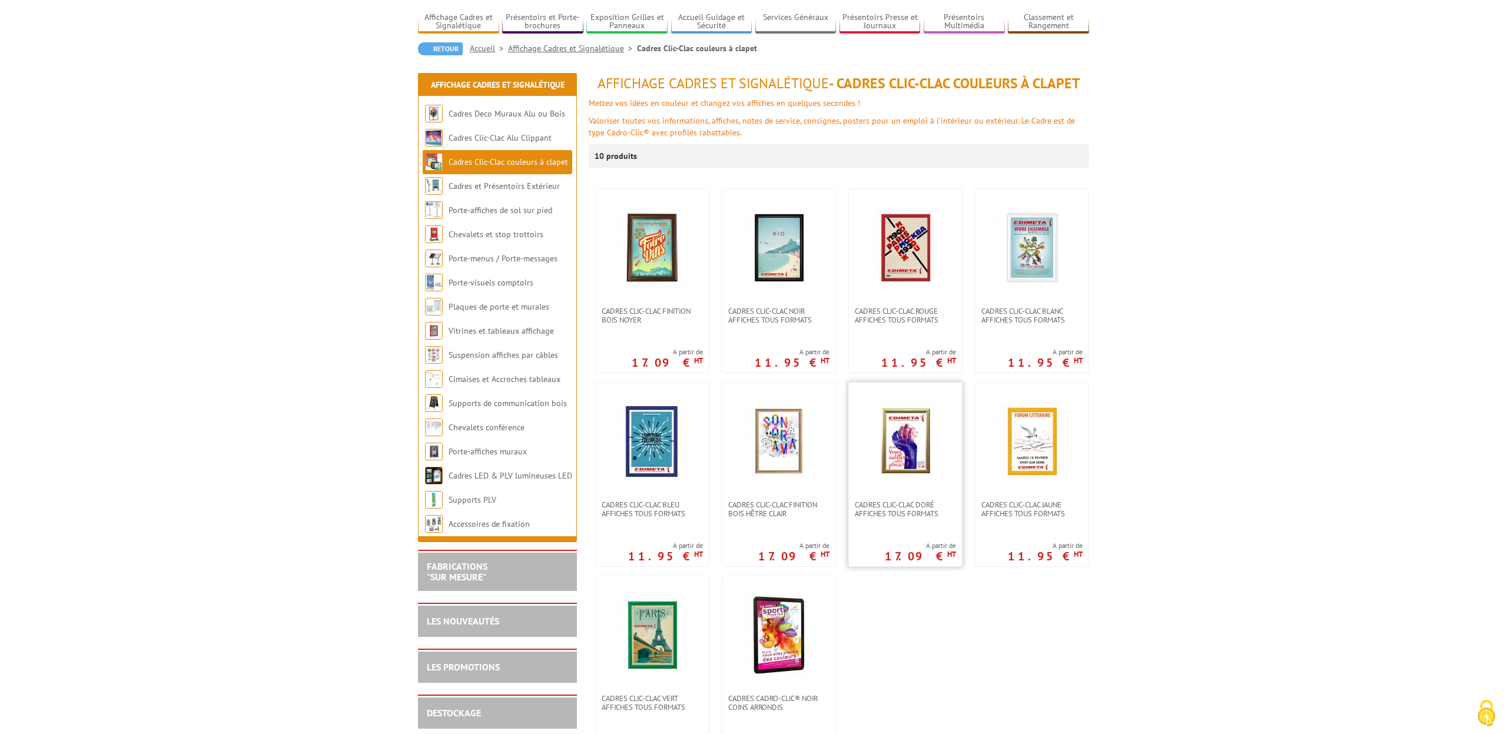
click at [912, 458] on img at bounding box center [905, 441] width 55 height 82
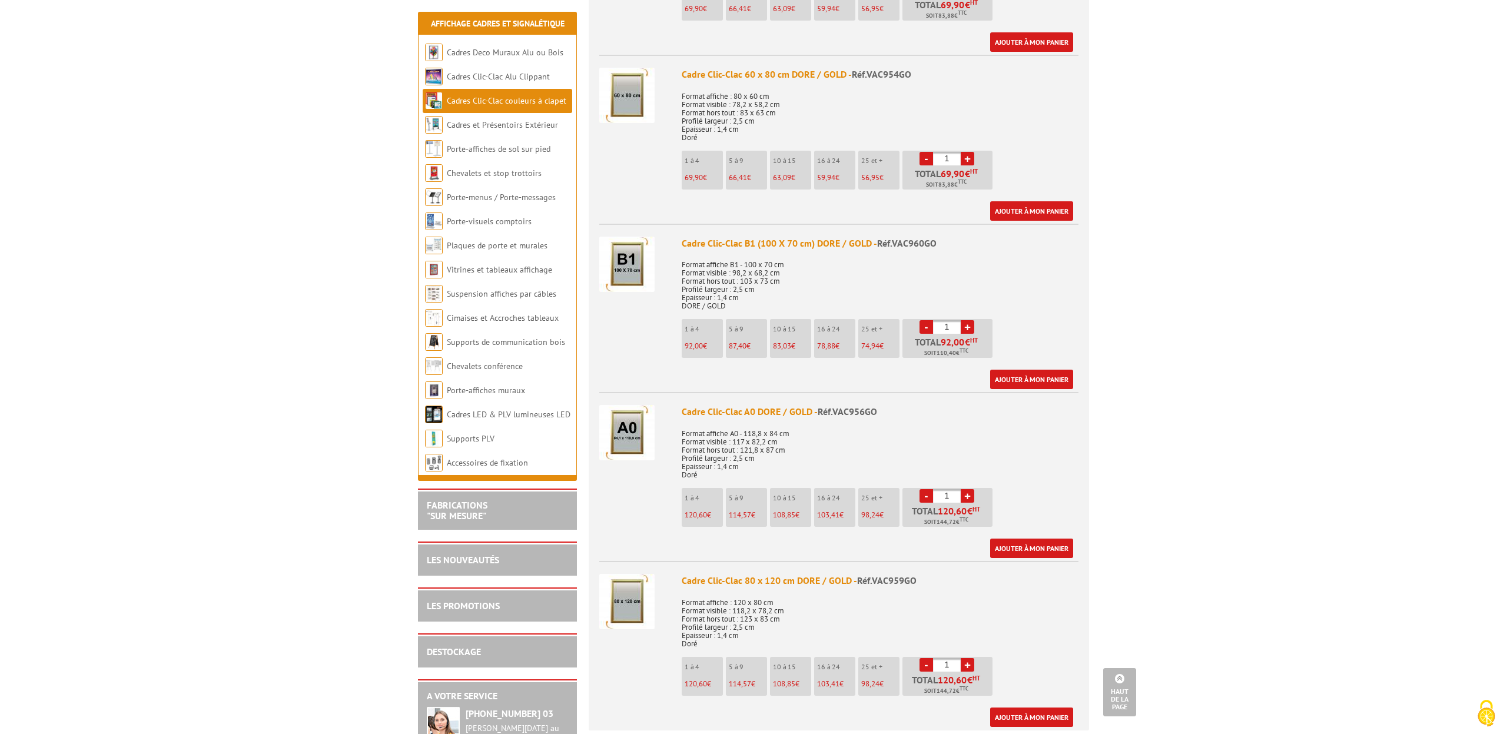
scroll to position [1634, 0]
